Goal: Navigation & Orientation: Find specific page/section

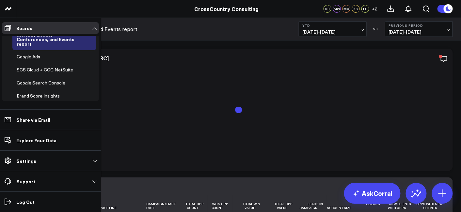
scroll to position [209, 0]
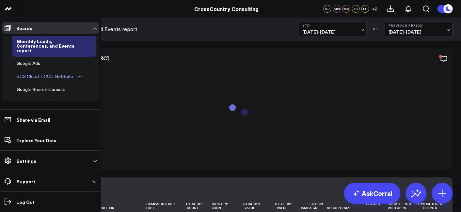
click at [41, 72] on div "SCS Cloud + CCC NetSuite" at bounding box center [45, 76] width 60 height 8
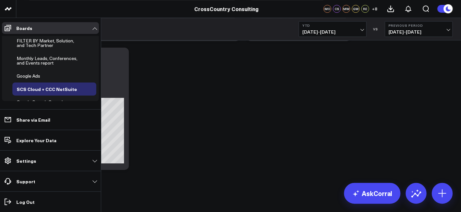
scroll to position [191, 0]
click at [43, 60] on div "Monthly Leads, Conferences, and Events report" at bounding box center [49, 61] width 68 height 12
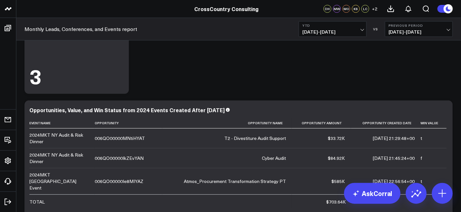
scroll to position [1567, 0]
click at [444, 110] on icon at bounding box center [444, 111] width 8 height 8
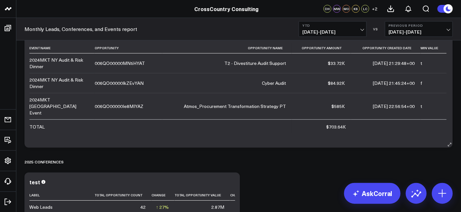
scroll to position [1606, 0]
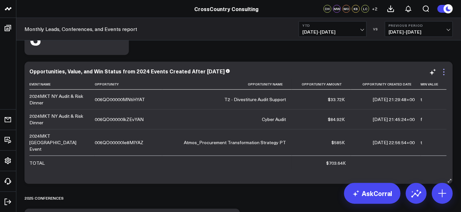
click at [446, 72] on icon at bounding box center [444, 72] width 8 height 8
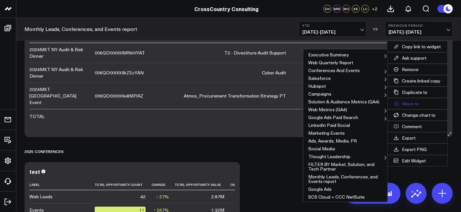
scroll to position [1608, 0]
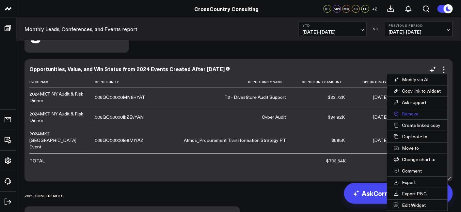
click at [408, 113] on button "Remove" at bounding box center [417, 113] width 60 height 11
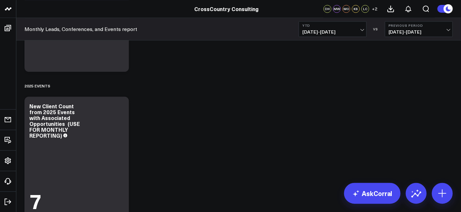
scroll to position [1271, 0]
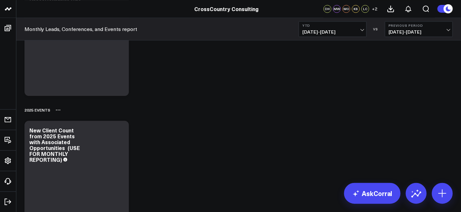
click at [59, 110] on icon at bounding box center [57, 109] width 5 height 5
click at [70, 130] on button "Delete" at bounding box center [75, 128] width 28 height 11
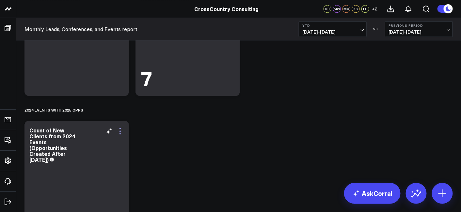
click at [120, 129] on icon at bounding box center [120, 131] width 8 height 8
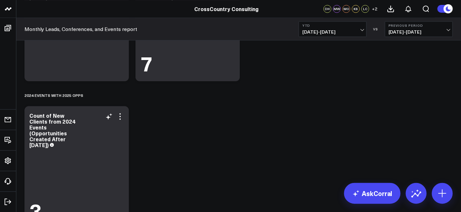
scroll to position [1266, 0]
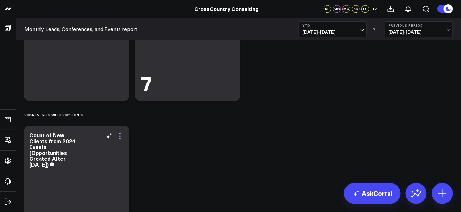
click at [120, 134] on icon at bounding box center [120, 136] width 8 height 8
click at [121, 136] on icon at bounding box center [120, 136] width 8 height 8
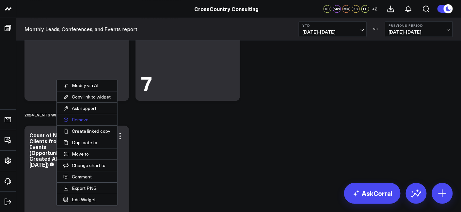
click at [82, 120] on button "Remove" at bounding box center [87, 119] width 60 height 11
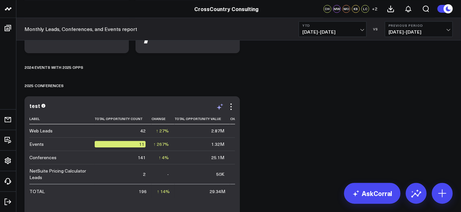
scroll to position [1315, 0]
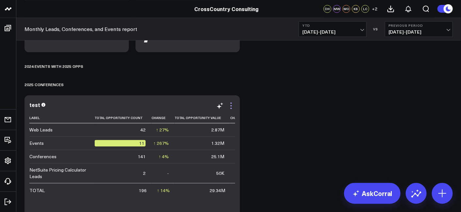
click at [231, 105] on icon at bounding box center [230, 105] width 1 height 1
click at [233, 107] on icon at bounding box center [231, 106] width 8 height 8
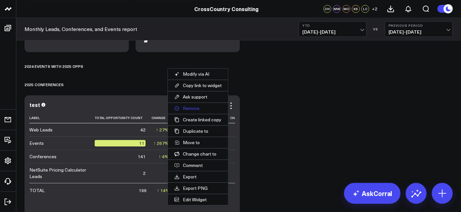
click at [204, 103] on button "Remove" at bounding box center [198, 108] width 60 height 11
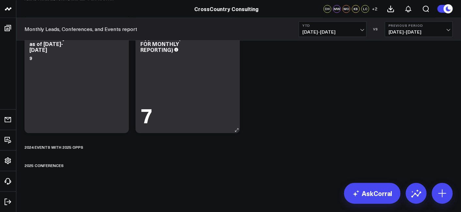
scroll to position [1234, 0]
click at [73, 167] on icon at bounding box center [71, 165] width 5 height 5
click at [86, 183] on button "Delete" at bounding box center [88, 183] width 28 height 11
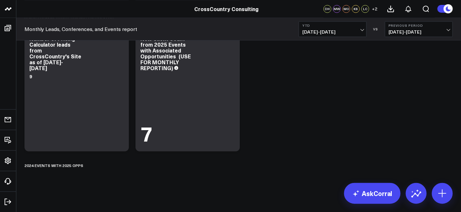
scroll to position [1215, 0]
click at [88, 164] on icon at bounding box center [90, 165] width 5 height 5
click at [102, 181] on button "Delete" at bounding box center [108, 183] width 28 height 11
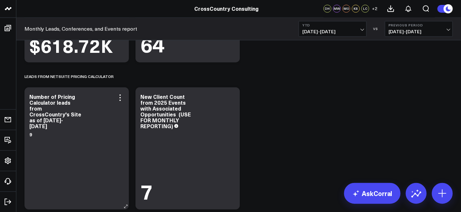
scroll to position [1158, 0]
click at [120, 100] on icon at bounding box center [119, 99] width 1 height 1
click at [121, 95] on icon at bounding box center [120, 97] width 8 height 8
click at [120, 99] on icon at bounding box center [119, 99] width 1 height 1
click at [123, 97] on icon at bounding box center [120, 97] width 8 height 8
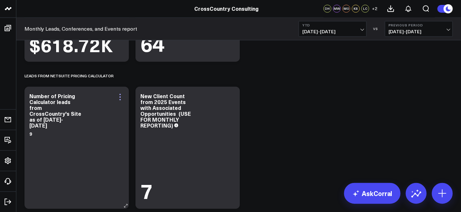
click at [117, 95] on icon at bounding box center [120, 97] width 8 height 8
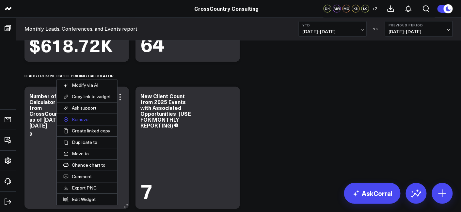
click at [88, 123] on button "Remove" at bounding box center [87, 119] width 60 height 11
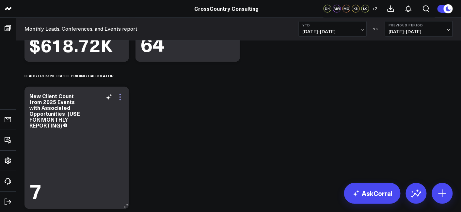
click at [123, 97] on icon at bounding box center [120, 97] width 8 height 8
click at [122, 97] on icon at bounding box center [120, 97] width 8 height 8
click at [120, 98] on icon at bounding box center [120, 97] width 8 height 8
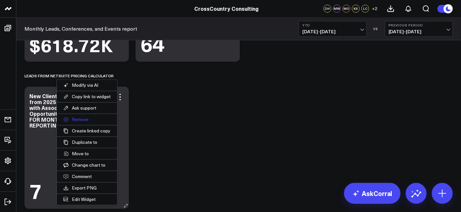
click at [93, 122] on button "Remove" at bounding box center [87, 119] width 60 height 11
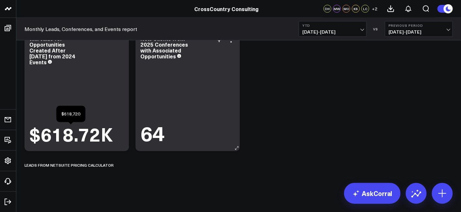
scroll to position [1068, 0]
click at [119, 168] on icon at bounding box center [121, 165] width 5 height 5
click at [133, 181] on button "Delete" at bounding box center [138, 183] width 28 height 11
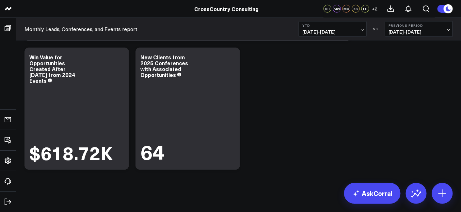
scroll to position [1014, 0]
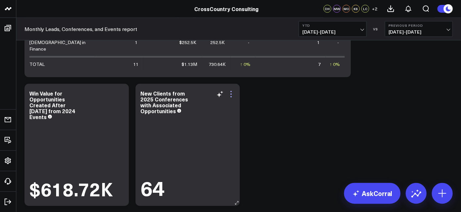
click at [233, 90] on icon at bounding box center [231, 94] width 8 height 8
click at [235, 93] on icon at bounding box center [231, 94] width 8 height 8
click at [230, 94] on icon at bounding box center [231, 94] width 8 height 8
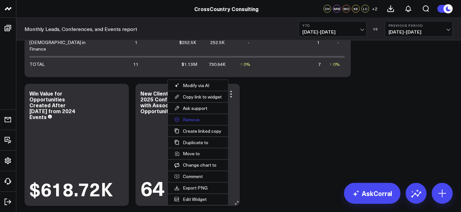
click at [201, 120] on button "Remove" at bounding box center [198, 119] width 60 height 11
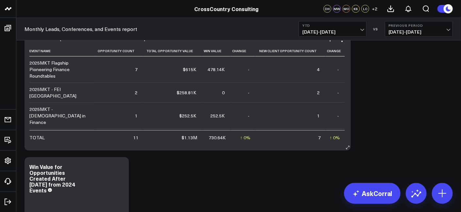
scroll to position [910, 0]
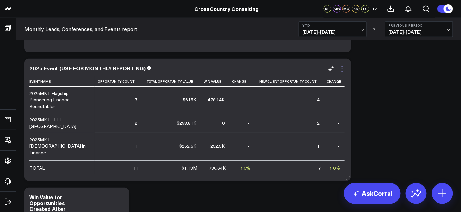
click at [342, 68] on icon at bounding box center [342, 69] width 8 height 8
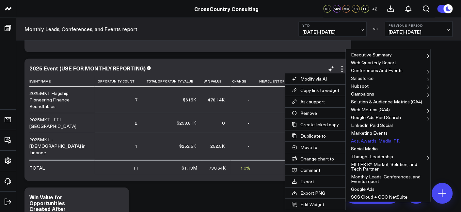
scroll to position [23, 0]
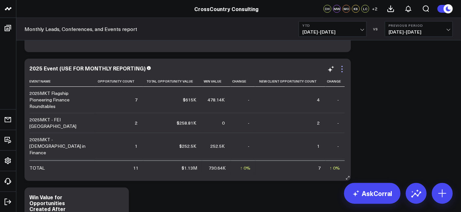
click at [343, 71] on icon at bounding box center [342, 69] width 8 height 8
click at [344, 70] on icon at bounding box center [342, 69] width 8 height 8
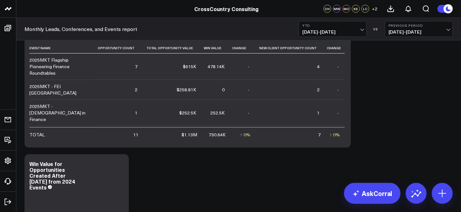
scroll to position [908, 0]
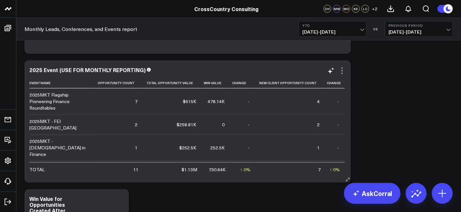
click at [344, 71] on icon at bounding box center [342, 71] width 8 height 8
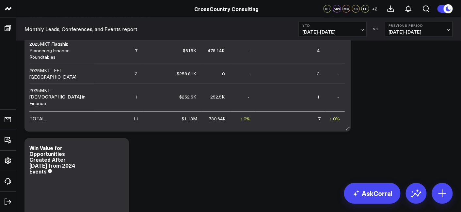
scroll to position [877, 0]
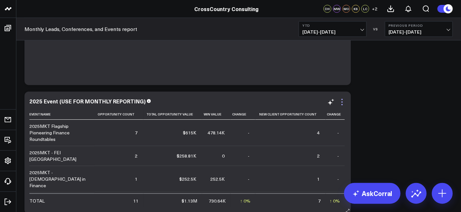
click at [342, 101] on icon at bounding box center [341, 101] width 1 height 1
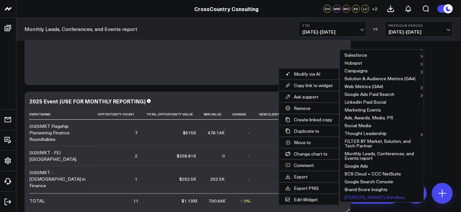
click at [358, 196] on button "[PERSON_NAME]'s Sandbox" at bounding box center [381, 197] width 84 height 8
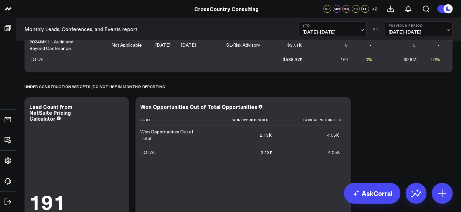
scroll to position [612, 0]
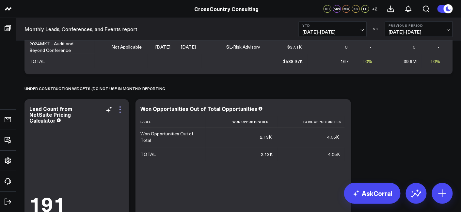
click at [121, 108] on icon at bounding box center [120, 110] width 8 height 8
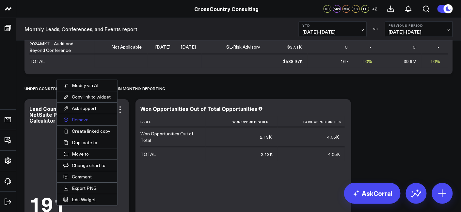
click at [96, 120] on button "Remove" at bounding box center [87, 119] width 60 height 11
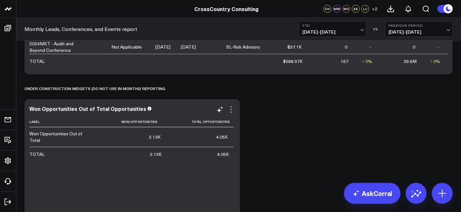
click at [233, 110] on icon at bounding box center [231, 110] width 8 height 8
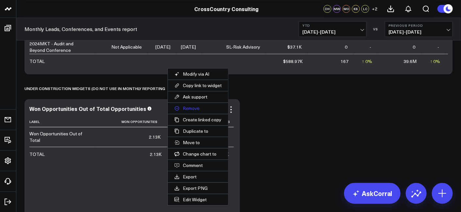
click at [208, 108] on button "Remove" at bounding box center [198, 108] width 60 height 11
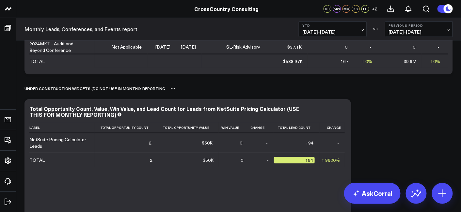
click at [173, 88] on icon at bounding box center [173, 88] width 1 height 1
click at [181, 109] on button "Delete" at bounding box center [190, 106] width 28 height 11
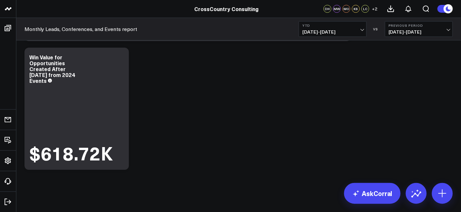
scroll to position [750, 0]
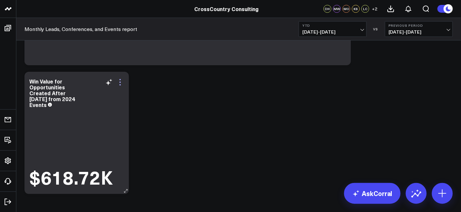
click at [121, 82] on icon at bounding box center [120, 82] width 8 height 8
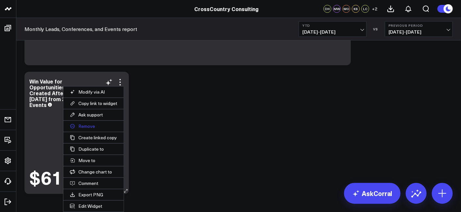
click at [92, 127] on button "Remove" at bounding box center [93, 126] width 60 height 11
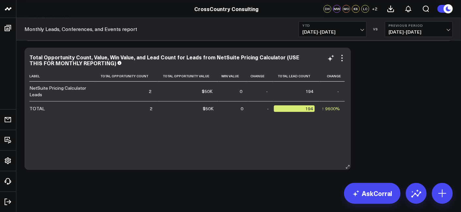
scroll to position [619, 0]
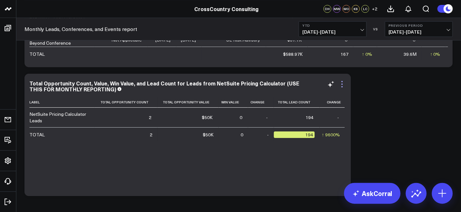
click at [345, 82] on icon at bounding box center [342, 84] width 8 height 8
click at [341, 85] on icon at bounding box center [342, 84] width 8 height 8
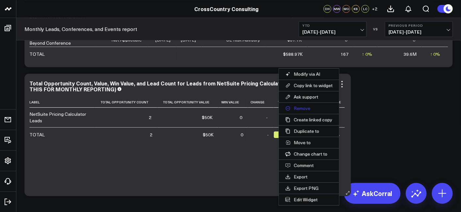
click at [315, 108] on button "Remove" at bounding box center [309, 108] width 60 height 11
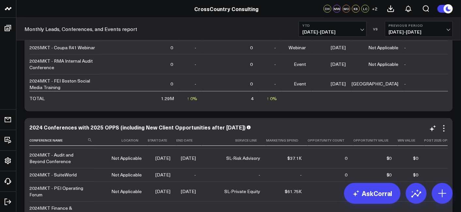
scroll to position [18, 0]
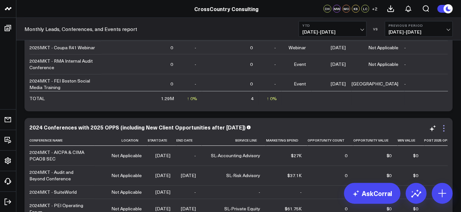
click at [446, 127] on icon at bounding box center [444, 129] width 8 height 8
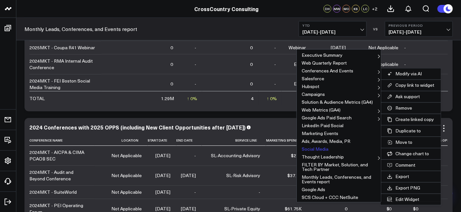
scroll to position [23, 0]
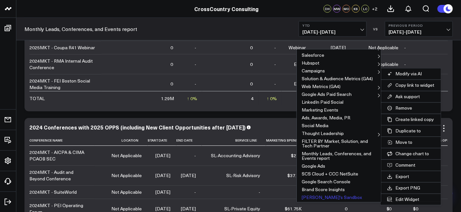
click at [324, 197] on button "[PERSON_NAME]'s Sandbox" at bounding box center [338, 197] width 84 height 8
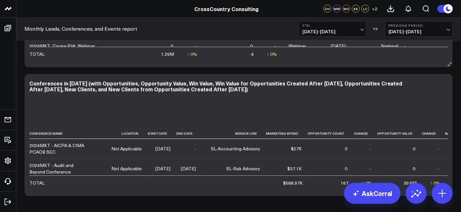
scroll to position [356, 0]
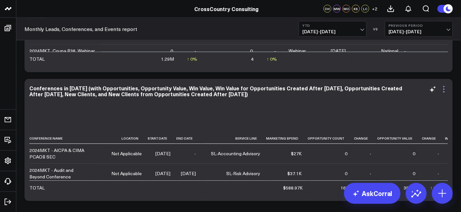
click at [444, 89] on icon at bounding box center [443, 89] width 1 height 1
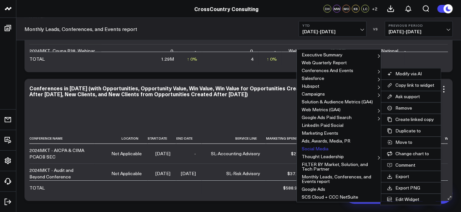
scroll to position [23, 0]
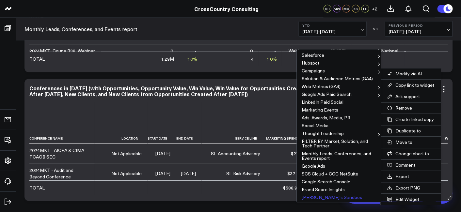
click at [319, 196] on button "[PERSON_NAME]'s Sandbox" at bounding box center [338, 197] width 84 height 8
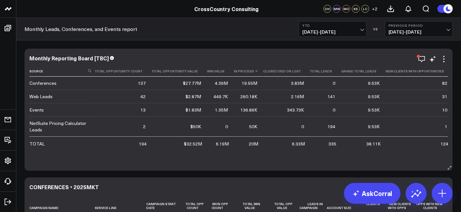
scroll to position [259, 0]
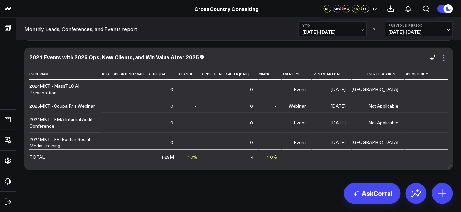
click at [446, 56] on icon at bounding box center [444, 58] width 8 height 8
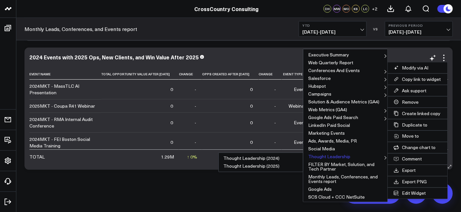
scroll to position [23, 0]
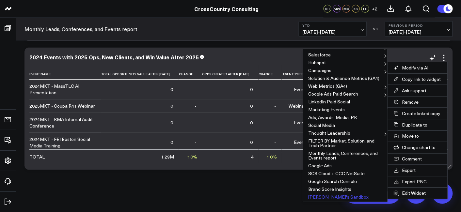
click at [326, 197] on button "[PERSON_NAME]'s Sandbox" at bounding box center [345, 197] width 84 height 8
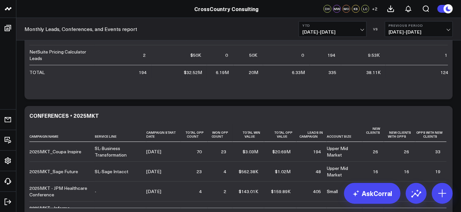
scroll to position [109, 0]
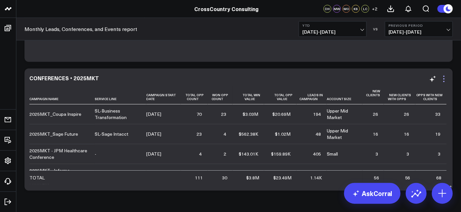
click at [443, 77] on icon at bounding box center [444, 79] width 8 height 8
click at [444, 80] on icon at bounding box center [444, 79] width 8 height 8
click at [445, 77] on icon at bounding box center [444, 79] width 8 height 8
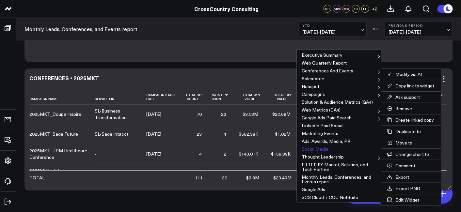
scroll to position [23, 0]
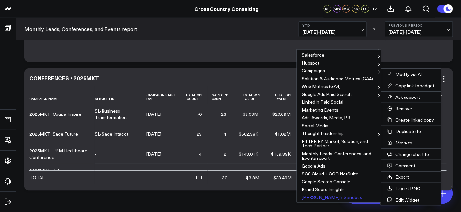
click at [325, 195] on button "[PERSON_NAME]'s Sandbox" at bounding box center [338, 197] width 84 height 8
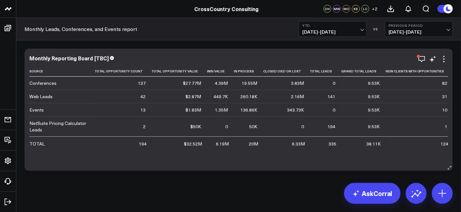
scroll to position [1, 0]
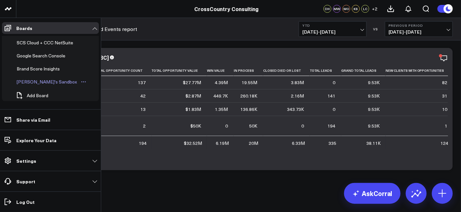
click at [40, 80] on div "[PERSON_NAME]'s Sandbox" at bounding box center [47, 82] width 64 height 8
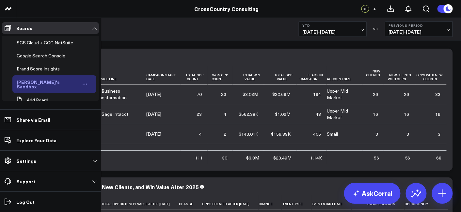
click at [40, 80] on div "[PERSON_NAME]'s Sandbox" at bounding box center [47, 84] width 65 height 12
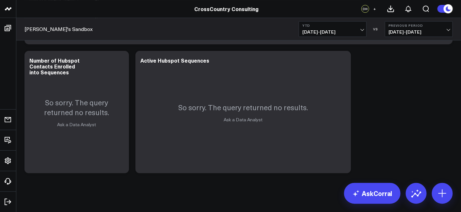
scroll to position [1433, 0]
click at [344, 61] on icon at bounding box center [342, 61] width 8 height 8
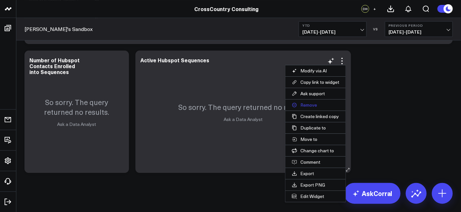
click at [326, 105] on button "Remove" at bounding box center [315, 104] width 60 height 11
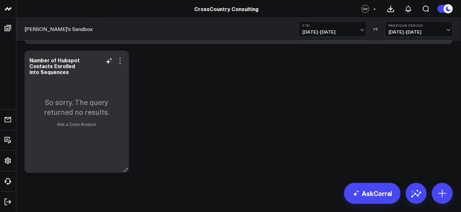
click at [120, 61] on icon at bounding box center [120, 61] width 8 height 8
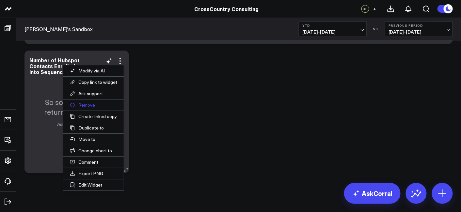
click at [93, 104] on button "Remove" at bounding box center [93, 104] width 60 height 11
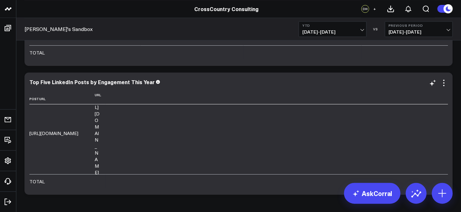
scroll to position [0, 0]
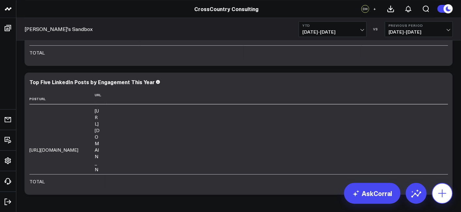
click at [440, 188] on icon at bounding box center [442, 193] width 10 height 10
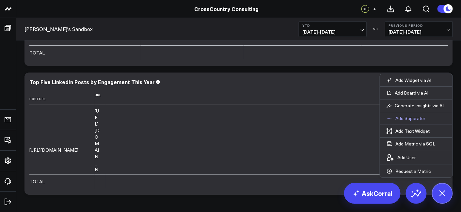
click at [408, 118] on p "Add Separator" at bounding box center [410, 118] width 30 height 6
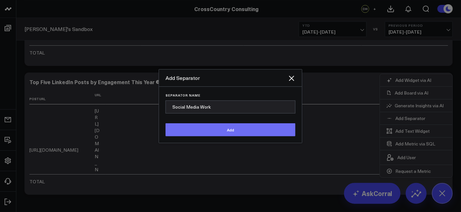
type input "Social Media Work"
click at [233, 127] on button "Add" at bounding box center [230, 129] width 130 height 13
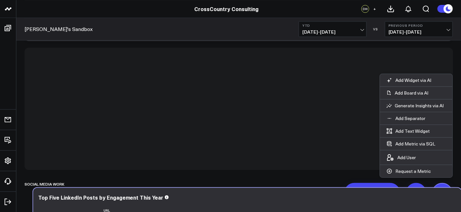
scroll to position [1326, 0]
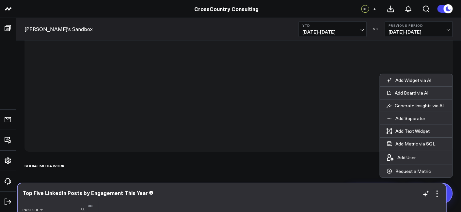
drag, startPoint x: 168, startPoint y: 68, endPoint x: 162, endPoint y: 200, distance: 131.3
click at [88, 201] on th "Post Url" at bounding box center [55, 208] width 65 height 15
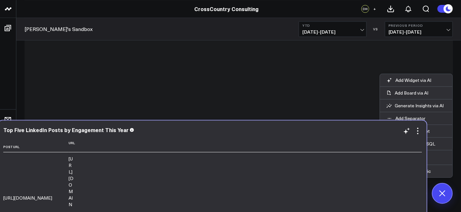
drag, startPoint x: 150, startPoint y: 93, endPoint x: 140, endPoint y: 212, distance: 119.5
click at [68, 212] on td "[URL][DOMAIN_NAME]" at bounding box center [35, 197] width 65 height 91
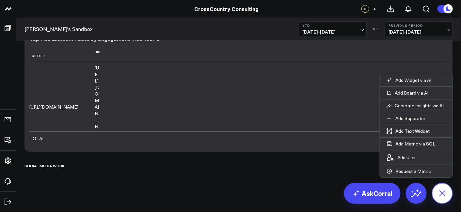
click at [437, 191] on icon at bounding box center [441, 193] width 15 height 15
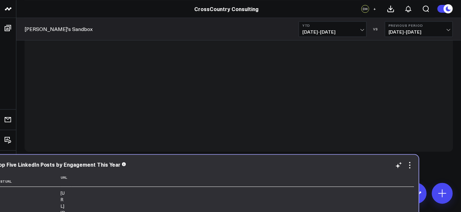
drag, startPoint x: 228, startPoint y: 85, endPoint x: 196, endPoint y: 208, distance: 127.7
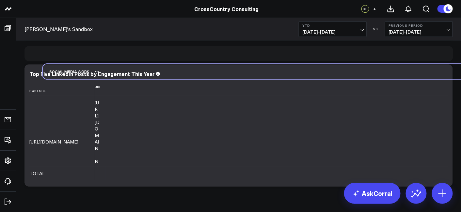
scroll to position [1308, 0]
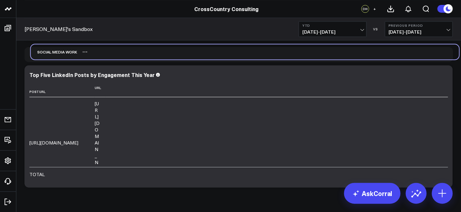
drag, startPoint x: 53, startPoint y: 170, endPoint x: 61, endPoint y: 49, distance: 121.3
click at [61, 49] on div "Social Media Work" at bounding box center [54, 51] width 46 height 15
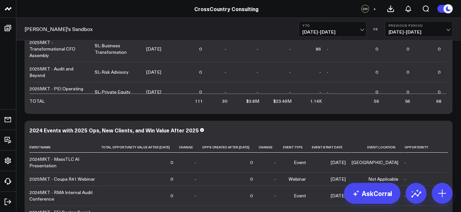
scroll to position [0, 0]
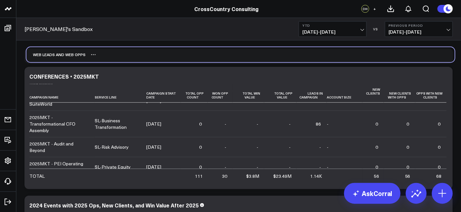
drag, startPoint x: 65, startPoint y: 119, endPoint x: 67, endPoint y: 55, distance: 64.0
click at [67, 55] on div "Web leads and web Opps" at bounding box center [55, 54] width 59 height 15
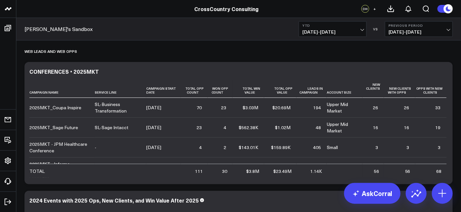
click at [87, 57] on div "Web leads and web Opps" at bounding box center [238, 51] width 428 height 15
click at [83, 50] on icon at bounding box center [84, 51] width 5 height 5
click at [93, 57] on button "Rename" at bounding box center [102, 58] width 28 height 11
click at [101, 49] on div "Salesforce work" at bounding box center [238, 51] width 428 height 15
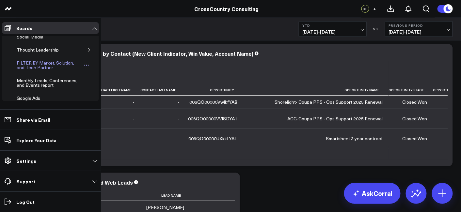
scroll to position [238, 0]
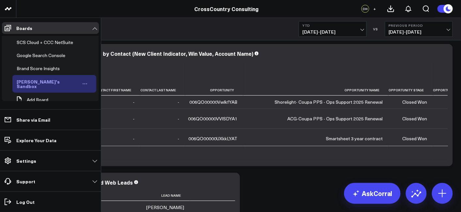
click at [36, 79] on div "[PERSON_NAME]'s Sandbox" at bounding box center [47, 84] width 65 height 12
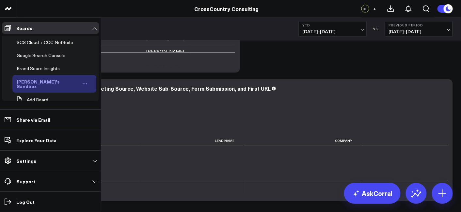
scroll to position [235, 0]
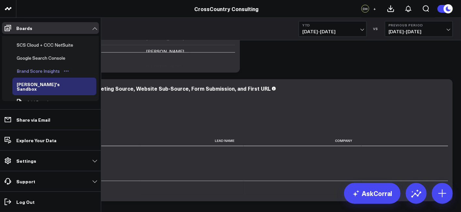
click at [33, 67] on div "Brand Score Insights" at bounding box center [38, 71] width 46 height 8
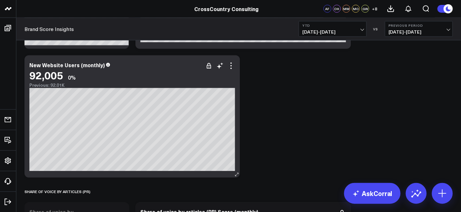
scroll to position [1096, 0]
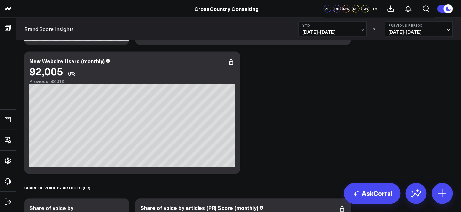
click at [326, 29] on span "[DATE] - [DATE]" at bounding box center [332, 31] width 61 height 5
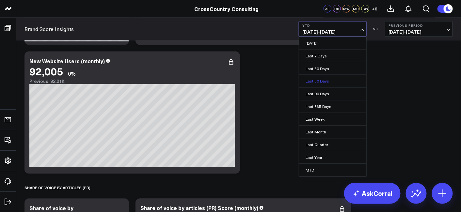
click at [328, 81] on link "Last 60 Days" at bounding box center [332, 81] width 67 height 12
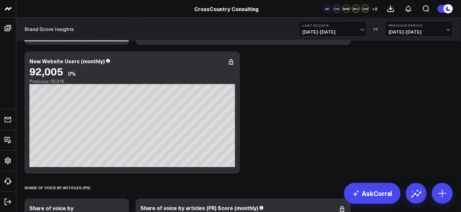
click at [320, 34] on span "[DATE] - [DATE]" at bounding box center [332, 31] width 61 height 5
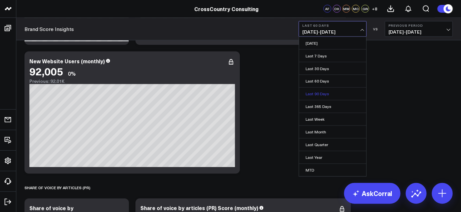
click at [334, 93] on link "Last 90 Days" at bounding box center [332, 94] width 67 height 12
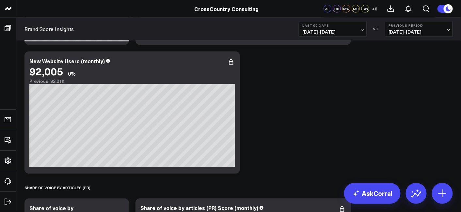
click at [324, 36] on button "Last 90 Days [DATE] - [DATE]" at bounding box center [332, 29] width 68 height 16
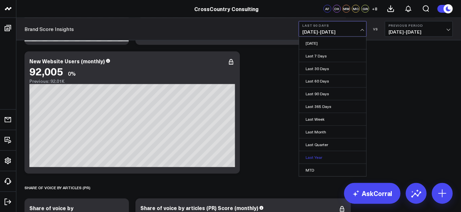
scroll to position [37, 0]
click at [323, 154] on link "YTD" at bounding box center [332, 159] width 67 height 12
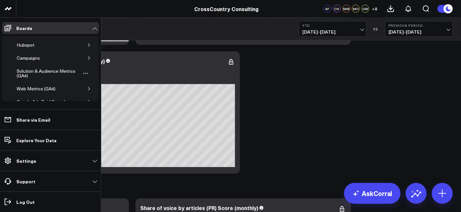
scroll to position [52, 0]
click at [87, 87] on icon "button" at bounding box center [89, 89] width 4 height 4
click at [34, 85] on div "Web Metrics (GA4)" at bounding box center [36, 89] width 42 height 8
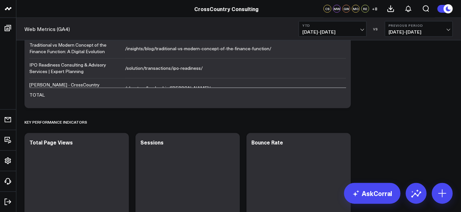
scroll to position [337, 0]
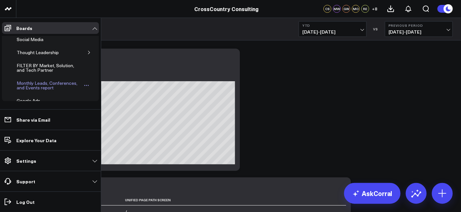
scroll to position [190, 0]
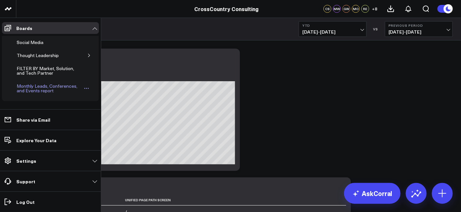
click at [26, 82] on div "Monthly Leads, Conferences, and Events report" at bounding box center [49, 88] width 68 height 12
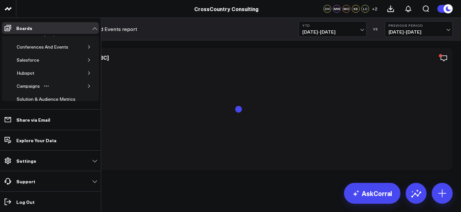
scroll to position [24, 0]
click at [86, 74] on button "button" at bounding box center [89, 72] width 7 height 7
click at [23, 69] on div "Hubspot" at bounding box center [25, 73] width 21 height 8
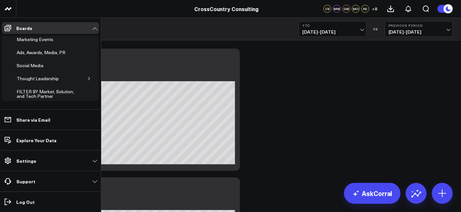
scroll to position [182, 0]
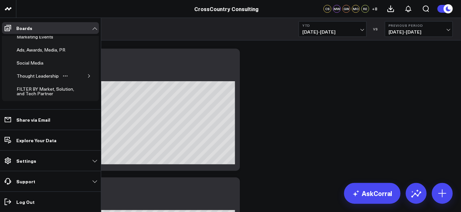
click at [86, 75] on button "button" at bounding box center [89, 76] width 7 height 7
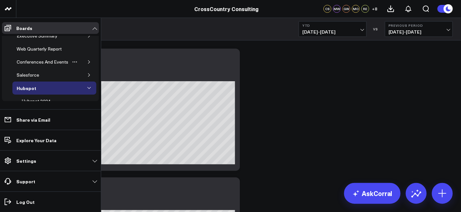
scroll to position [9, 0]
click at [87, 60] on icon "button" at bounding box center [89, 62] width 4 height 4
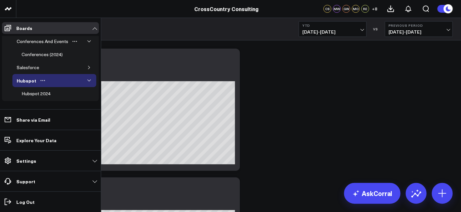
scroll to position [30, 0]
click at [87, 65] on icon "button" at bounding box center [89, 67] width 4 height 4
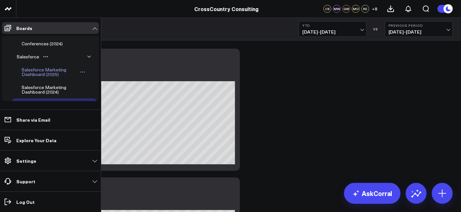
scroll to position [41, 0]
click at [44, 69] on div "Salesforce Marketing Dashboard (2025)" at bounding box center [49, 72] width 59 height 12
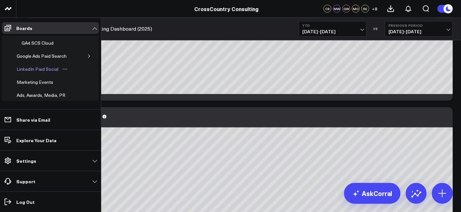
scroll to position [149, 0]
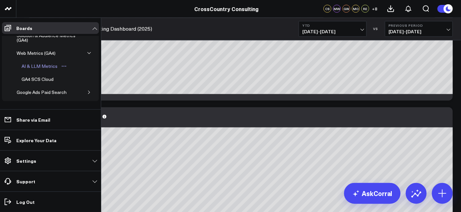
click at [39, 62] on div "AI & LLM Metrics" at bounding box center [39, 66] width 39 height 8
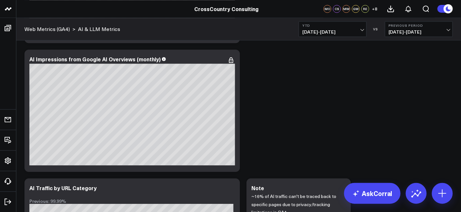
scroll to position [541, 0]
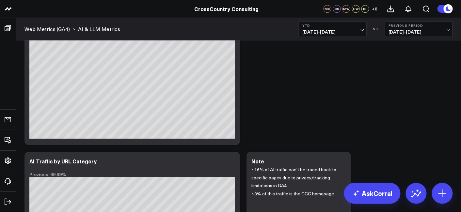
drag, startPoint x: 292, startPoint y: 4, endPoint x: 273, endPoint y: 64, distance: 63.4
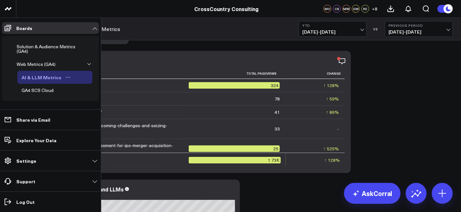
scroll to position [138, 0]
click at [42, 86] on div "GA4 SCS Cloud" at bounding box center [37, 90] width 35 height 8
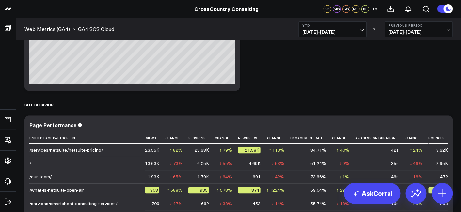
scroll to position [1331, 0]
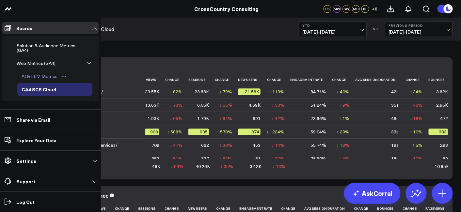
scroll to position [139, 0]
click at [33, 63] on div "Web Metrics (GA4)" at bounding box center [36, 64] width 42 height 8
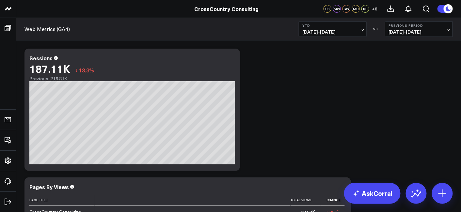
click at [341, 27] on button "YTD [DATE] - [DATE]" at bounding box center [332, 29] width 68 height 16
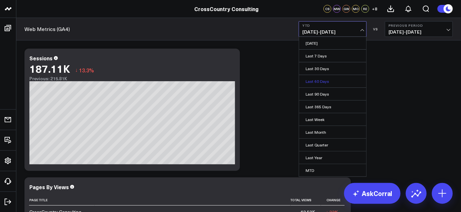
click at [329, 79] on link "Last 60 Days" at bounding box center [332, 81] width 67 height 12
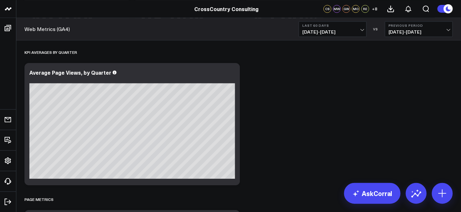
scroll to position [583, 0]
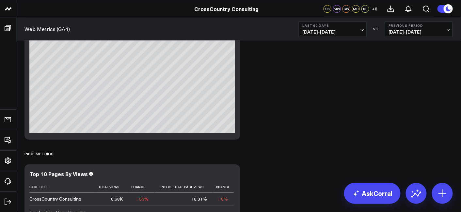
click at [236, 29] on div "Web Metrics (GA4) Last 60 Days [DATE] - [DATE] VS Previous Period [DATE] - [DAT…" at bounding box center [238, 29] width 444 height 23
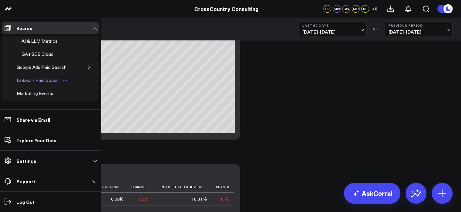
scroll to position [175, 0]
click at [87, 64] on icon "button" at bounding box center [89, 66] width 4 height 4
click at [38, 73] on link "Paid Search Campaign Trends" at bounding box center [52, 82] width 71 height 18
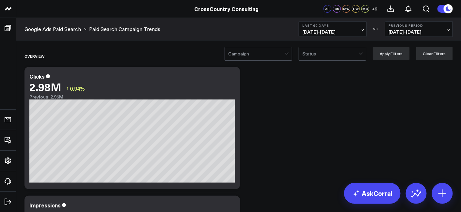
click at [334, 30] on span "[DATE] - [DATE]" at bounding box center [332, 31] width 61 height 5
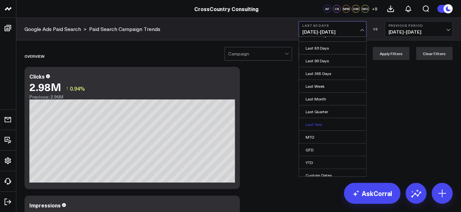
scroll to position [37, 0]
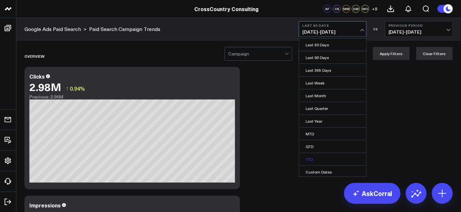
click at [320, 159] on link "YTD" at bounding box center [332, 159] width 67 height 12
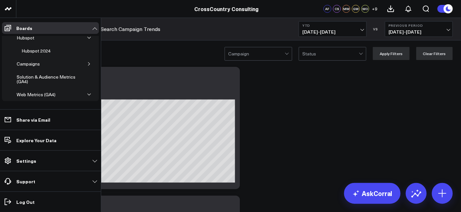
scroll to position [107, 0]
click at [88, 63] on icon "button" at bounding box center [89, 64] width 2 height 3
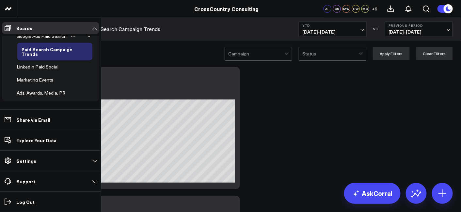
scroll to position [290, 0]
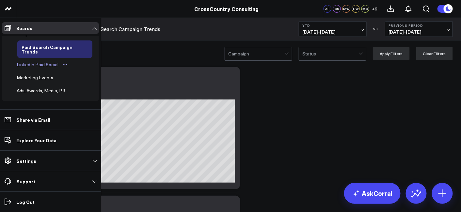
click at [52, 61] on div "LinkedIn Paid Social" at bounding box center [37, 65] width 45 height 8
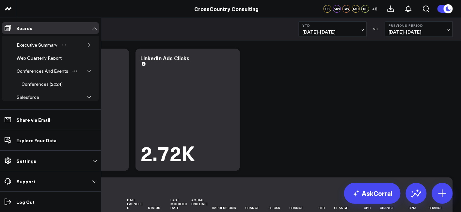
click at [87, 45] on icon "button" at bounding box center [89, 45] width 4 height 4
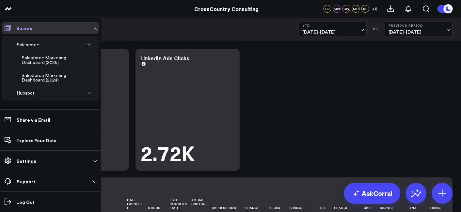
scroll to position [52, 0]
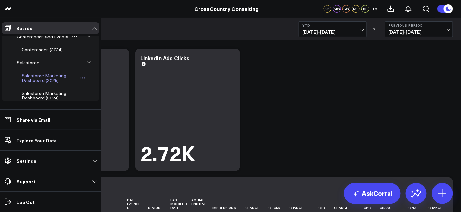
click at [44, 75] on div "Salesforce Marketing Dashboard (2025)" at bounding box center [49, 78] width 59 height 12
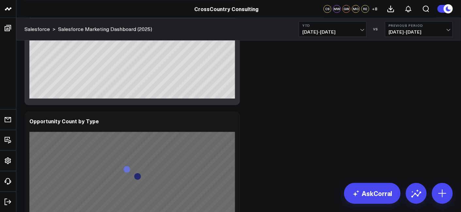
scroll to position [1310, 0]
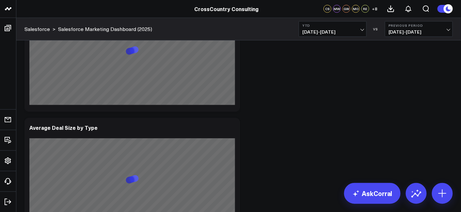
scroll to position [1675, 0]
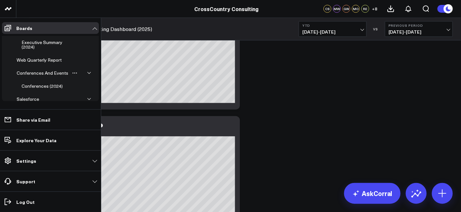
scroll to position [15, 0]
click at [36, 69] on div "Conferences And Events" at bounding box center [42, 73] width 55 height 8
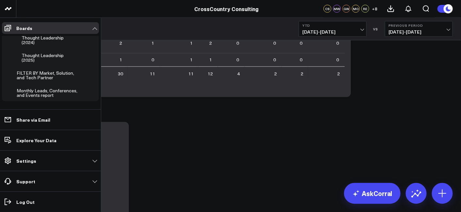
scroll to position [405, 0]
click at [45, 68] on div "FILTER BY Market, Solution, and Tech Partner" at bounding box center [49, 74] width 68 height 12
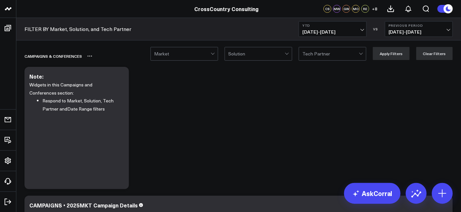
click at [185, 62] on div "Campaigns & Conferences" at bounding box center [200, 56] width 353 height 15
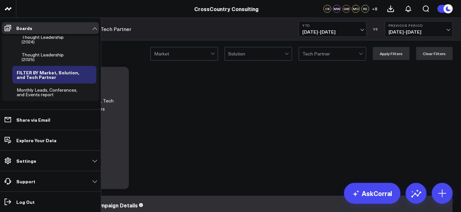
scroll to position [309, 0]
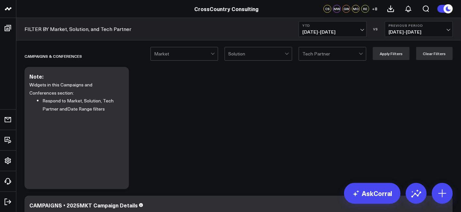
drag, startPoint x: 291, startPoint y: 2, endPoint x: 236, endPoint y: 71, distance: 88.6
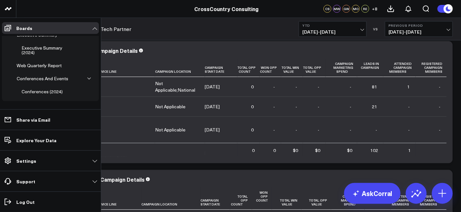
scroll to position [8, 0]
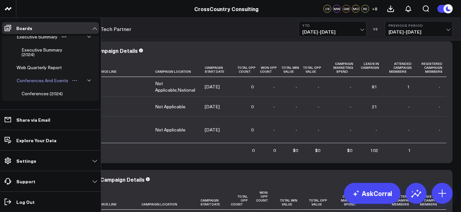
click at [49, 80] on div "Conferences And Events" at bounding box center [42, 81] width 55 height 8
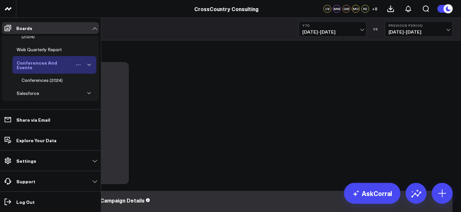
scroll to position [26, 0]
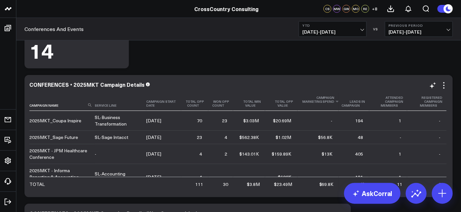
scroll to position [116, 0]
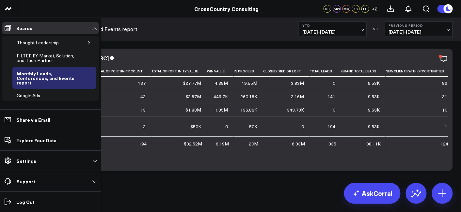
scroll to position [177, 0]
click at [33, 73] on div "Monthly Leads, Conferences, and Events report" at bounding box center [49, 77] width 69 height 17
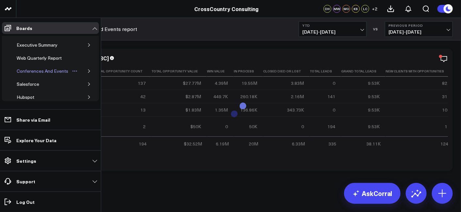
click at [46, 67] on div "Conferences And Events" at bounding box center [42, 71] width 55 height 8
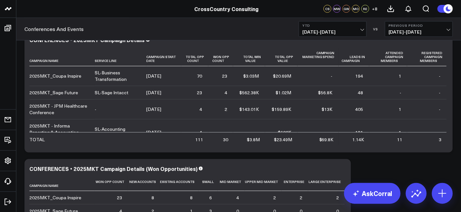
scroll to position [161, 0]
